Goal: Find specific page/section

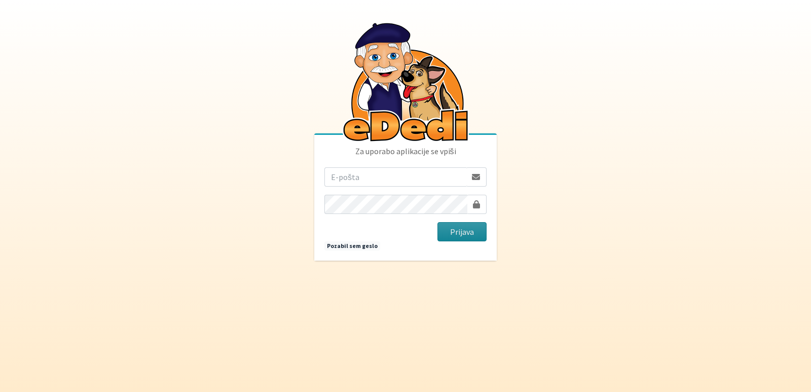
type input "vanja.kopac@gmail.com"
click at [450, 233] on button "Prijava" at bounding box center [461, 231] width 49 height 19
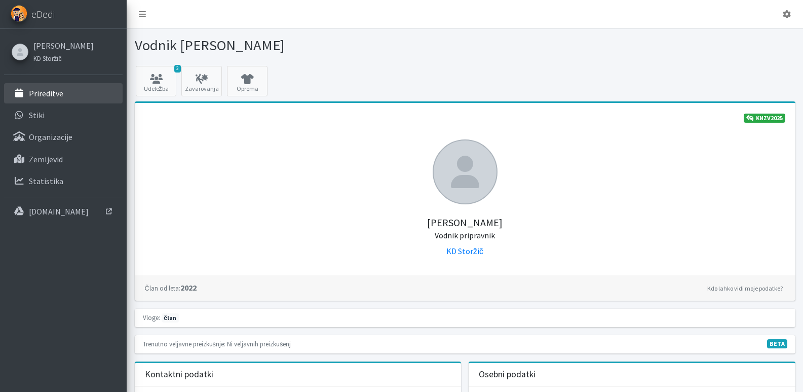
click at [39, 89] on p "Prireditve" at bounding box center [46, 93] width 34 height 10
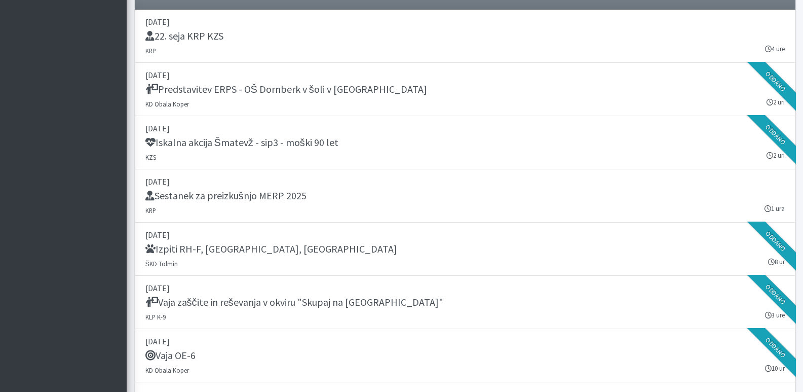
scroll to position [861, 0]
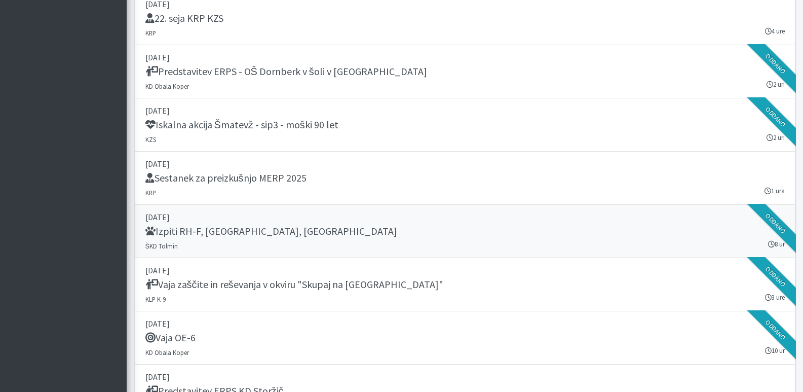
click at [190, 229] on h5 "Izpiti RH-F, [GEOGRAPHIC_DATA], [GEOGRAPHIC_DATA]" at bounding box center [271, 231] width 252 height 12
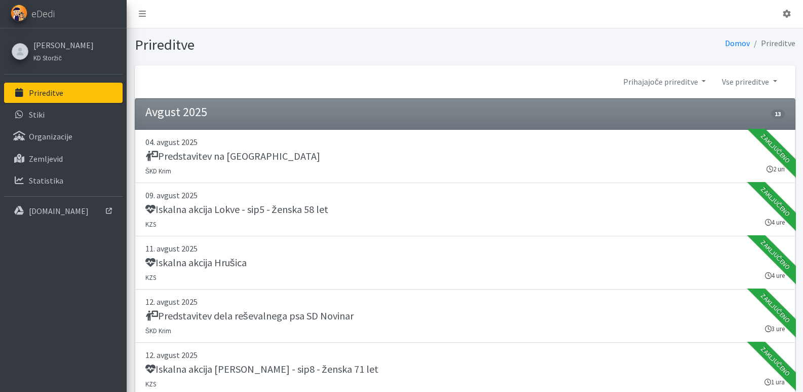
scroll to position [0, 0]
click at [786, 14] on icon at bounding box center [787, 14] width 8 height 8
click at [742, 36] on link "Odjavi se" at bounding box center [758, 38] width 80 height 16
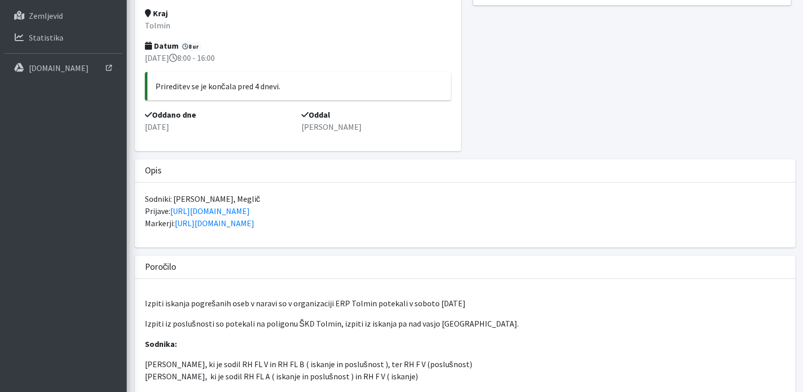
scroll to position [51, 0]
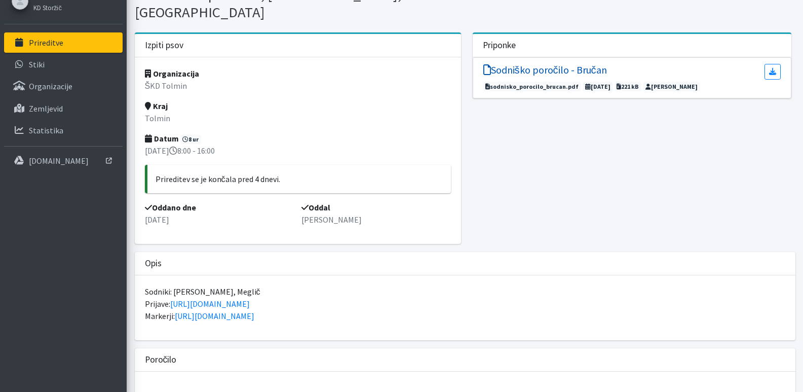
click at [519, 64] on h5 "Sodniško poročilo - Bručan" at bounding box center [545, 70] width 124 height 12
